Goal: Information Seeking & Learning: Learn about a topic

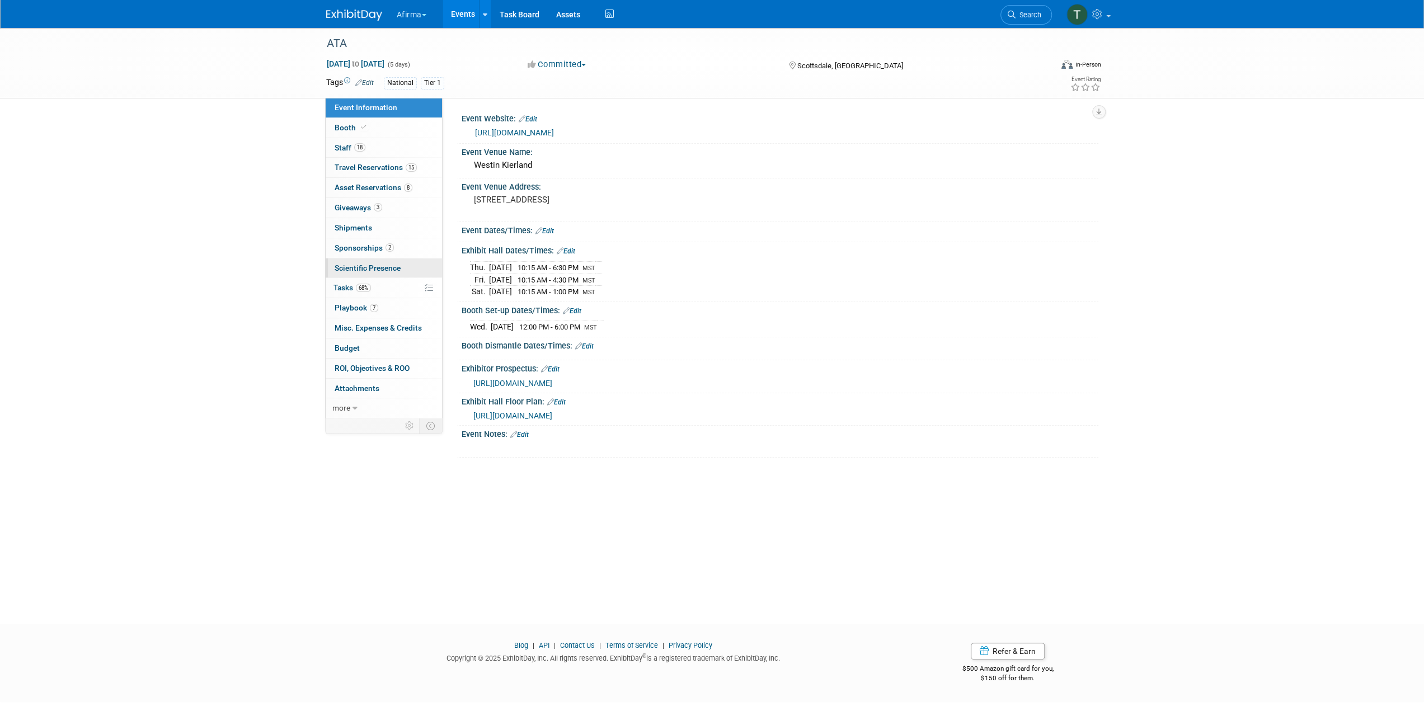
click at [389, 264] on span "Scientific Presence" at bounding box center [368, 268] width 66 height 9
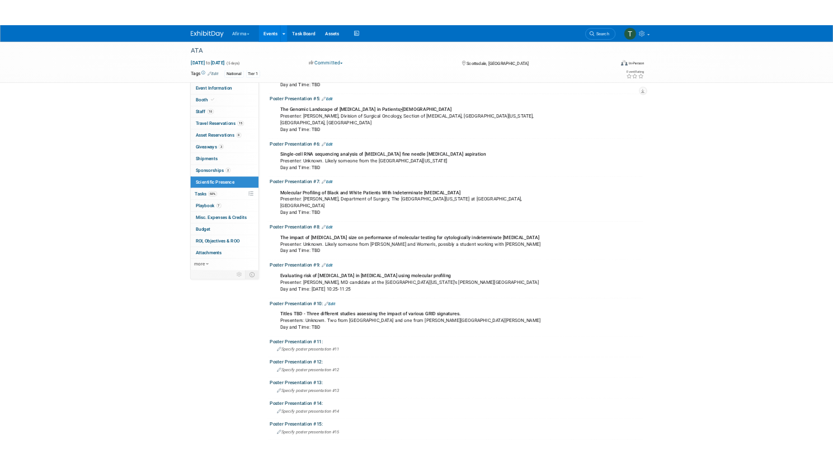
scroll to position [336, 0]
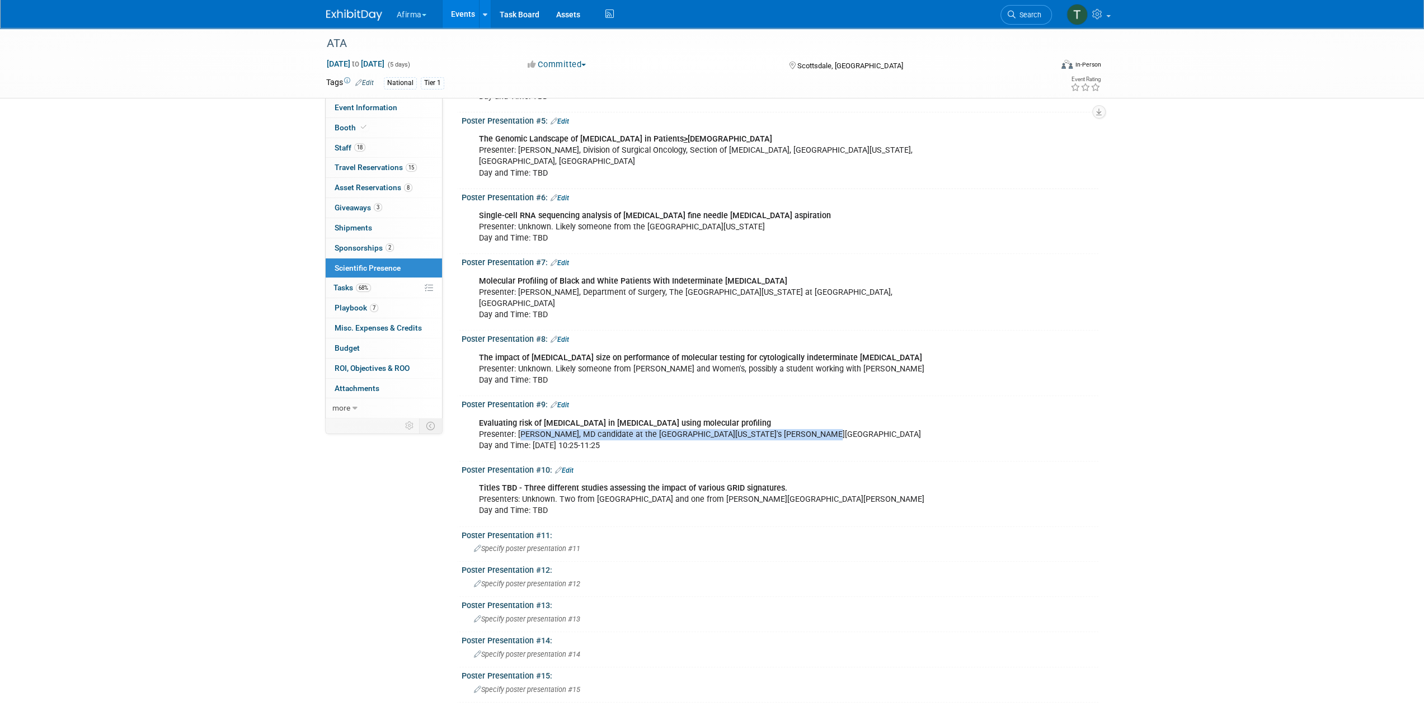
drag, startPoint x: 519, startPoint y: 419, endPoint x: 789, endPoint y: 423, distance: 270.2
click at [789, 423] on div "Evaluating risk of malignancy in thyroid nodules using molecular profiling Pres…" at bounding box center [723, 434] width 504 height 45
click at [817, 419] on div "Evaluating risk of malignancy in thyroid nodules using molecular profiling Pres…" at bounding box center [723, 434] width 504 height 45
drag, startPoint x: 828, startPoint y: 419, endPoint x: 516, endPoint y: 421, distance: 312.2
click at [516, 421] on div "Evaluating risk of malignancy in thyroid nodules using molecular profiling Pres…" at bounding box center [723, 434] width 504 height 45
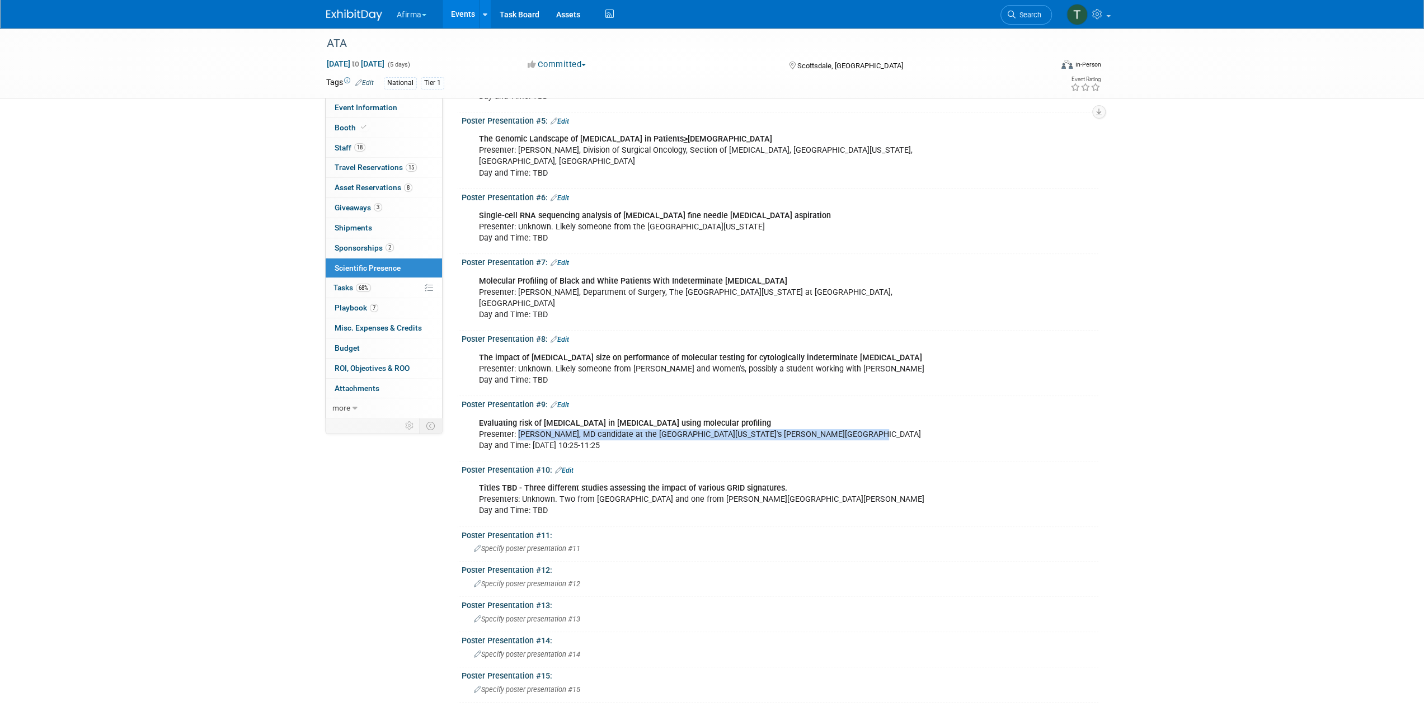
copy div "Josie Yalovitser, MD candidate at the University of Vermont's Larner School of …"
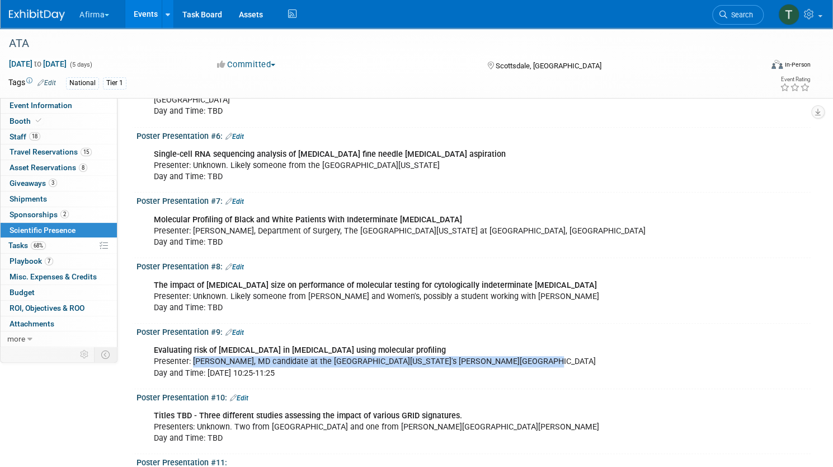
scroll to position [448, 0]
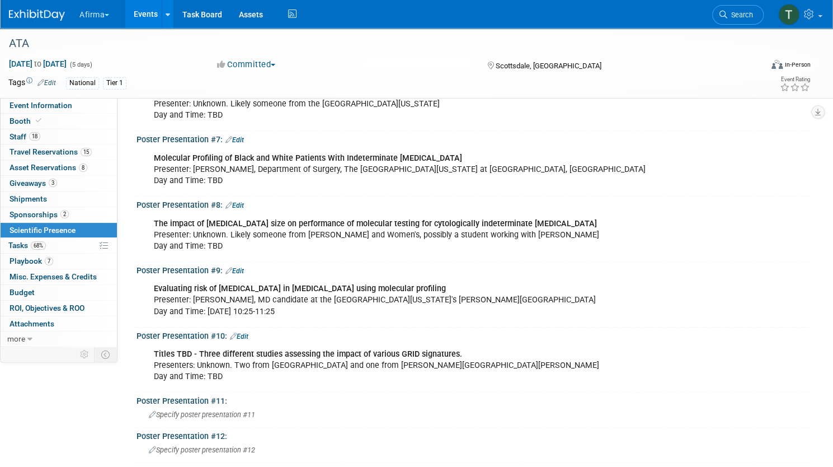
click at [505, 317] on div "Evaluating risk of malignancy in thyroid nodules using molecular profiling Pres…" at bounding box center [413, 299] width 535 height 45
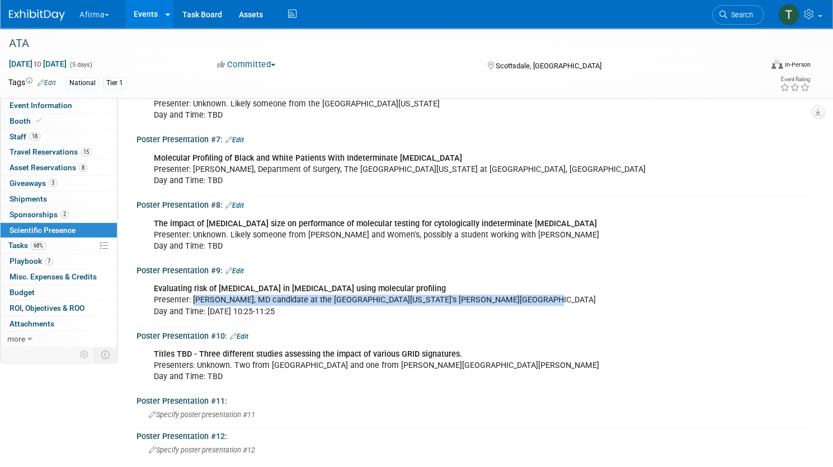
drag, startPoint x: 547, startPoint y: 309, endPoint x: 231, endPoint y: 309, distance: 315.5
click at [231, 309] on div "Evaluating risk of malignancy in thyroid nodules using molecular profiling Pres…" at bounding box center [413, 299] width 535 height 45
copy div "Josie Yalovitser, MD candidate at the University of Vermont's Larner School of …"
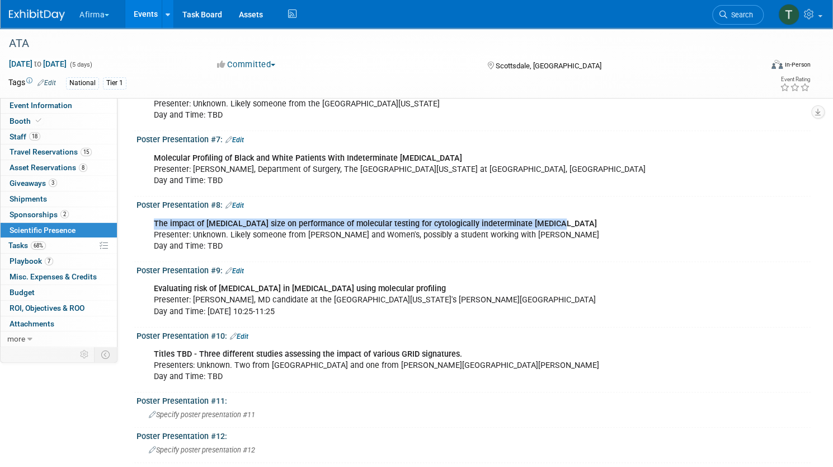
drag, startPoint x: 191, startPoint y: 236, endPoint x: 596, endPoint y: 233, distance: 404.5
click at [596, 233] on div "The impact of nodule size on performance of molecular testing for cytologically…" at bounding box center [413, 235] width 535 height 45
copy b "The impact of nodule size on performance of molecular testing for cytologically…"
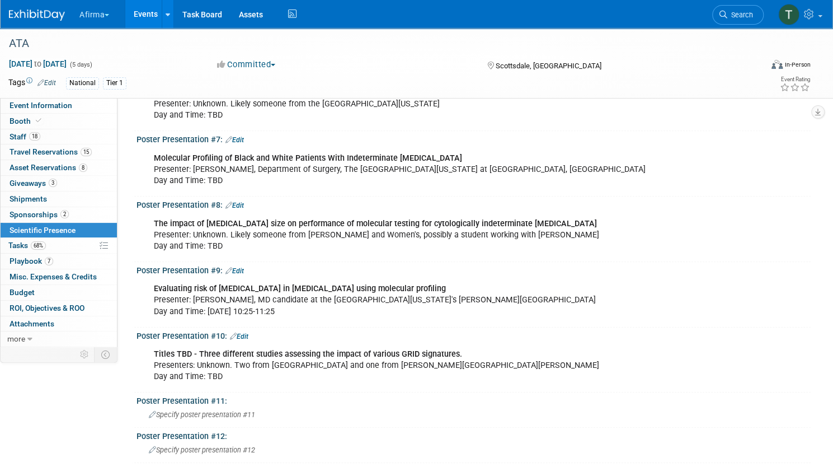
click at [665, 303] on div "Evaluating risk of malignancy in thyroid nodules using molecular profiling Pres…" at bounding box center [413, 299] width 535 height 45
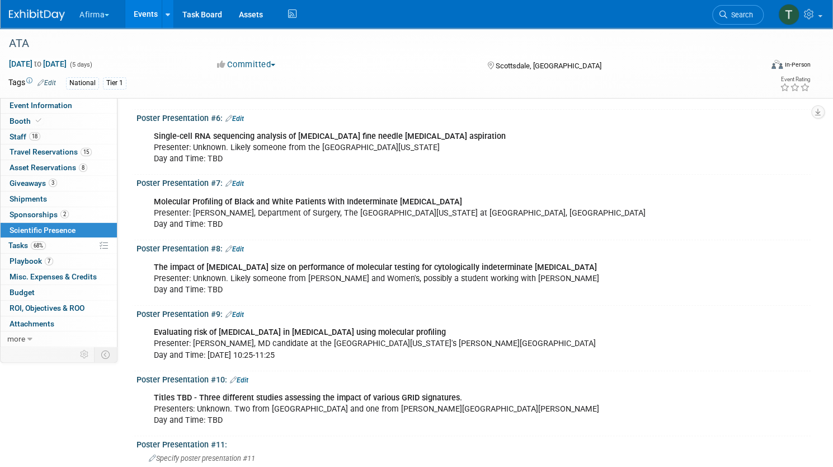
scroll to position [336, 0]
